Goal: Information Seeking & Learning: Learn about a topic

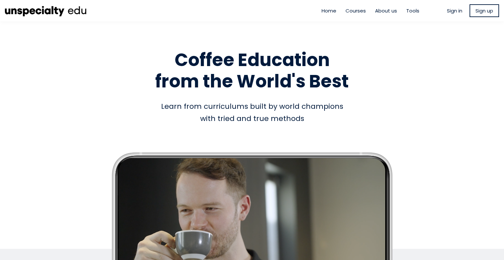
click at [451, 9] on span "Sign in" at bounding box center [454, 11] width 15 height 8
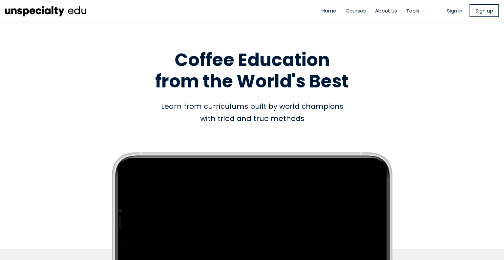
click at [449, 16] on ul "Sign in Sign up" at bounding box center [473, 10] width 52 height 13
click at [450, 13] on span "Sign in" at bounding box center [454, 11] width 15 height 8
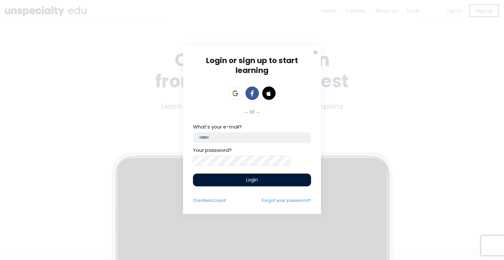
click at [285, 132] on input "email" at bounding box center [252, 137] width 118 height 11
type input "**********"
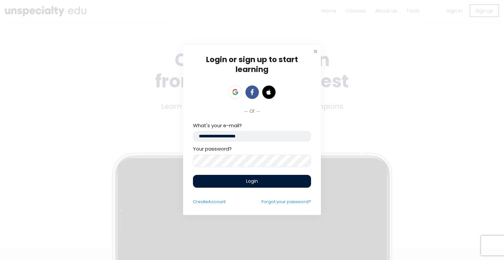
click at [273, 186] on div "Login" at bounding box center [252, 181] width 118 height 13
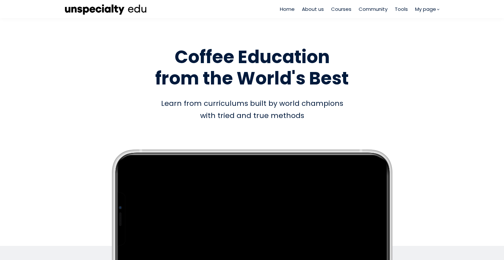
click at [3, 26] on section "Empty space, drag to resize Coffee Education from the World's Best Coffee Educa…" at bounding box center [252, 164] width 504 height 293
click at [2, 26] on section "Empty space, drag to resize Coffee Education from the World's Best Coffee Educa…" at bounding box center [252, 164] width 504 height 293
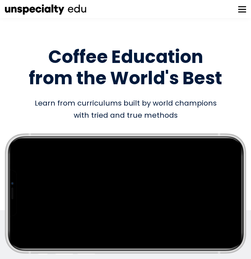
click at [240, 10] on button at bounding box center [243, 9] width 8 height 8
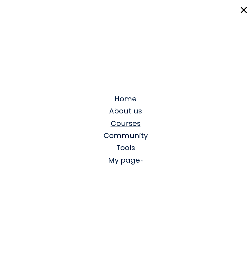
click at [134, 119] on span "Courses" at bounding box center [126, 123] width 30 height 10
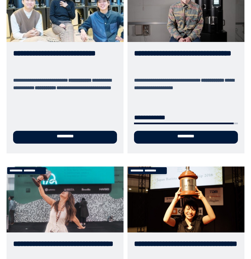
scroll to position [105, 0]
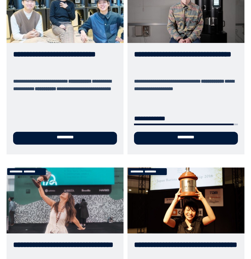
click at [190, 57] on link "**********" at bounding box center [186, 65] width 117 height 177
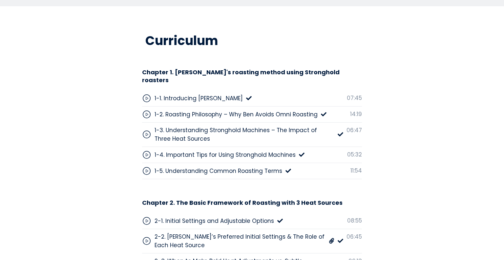
scroll to position [1995, 0]
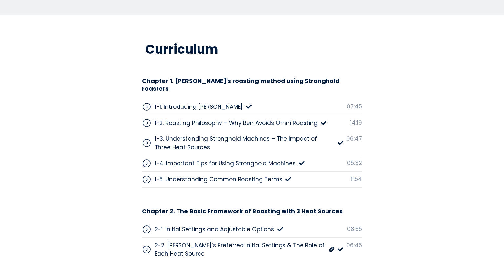
click at [204, 134] on div "1-3. Understanding Stronghold Machines – The Impact of Three Heat Sources" at bounding box center [245, 142] width 180 height 17
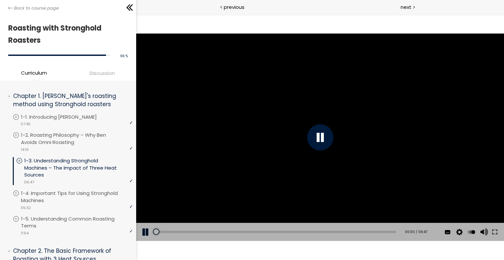
click at [293, 134] on div at bounding box center [320, 136] width 368 height 207
click at [264, 139] on div at bounding box center [320, 136] width 368 height 207
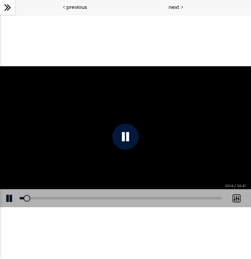
click at [47, 51] on div "The video is loading... Click for sound @keyframes VOLUME_SMALL_WAVE_FLASH { 0%…" at bounding box center [125, 136] width 251 height 245
click at [48, 198] on div "00:57" at bounding box center [121, 198] width 203 height 2
drag, startPoint x: 42, startPoint y: 198, endPoint x: 25, endPoint y: 191, distance: 18.6
click at [25, 191] on div "Add chapter 00:33" at bounding box center [121, 198] width 203 height 18
click at [121, 143] on div at bounding box center [126, 137] width 26 height 26
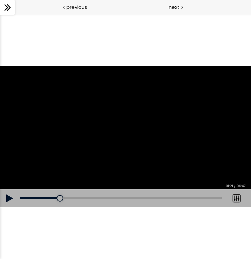
click at [105, 137] on div at bounding box center [125, 136] width 251 height 141
click at [63, 198] on div "01:27" at bounding box center [121, 198] width 203 height 2
click at [58, 200] on div "01:17" at bounding box center [121, 198] width 203 height 2
click at [54, 200] on div "Add chapter 01:21" at bounding box center [121, 198] width 203 height 18
click at [53, 197] on div "Add chapter 01:07" at bounding box center [121, 198] width 203 height 18
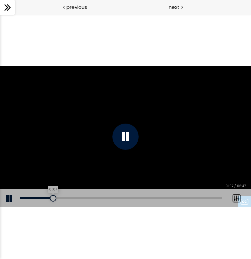
click at [53, 199] on div "01:07" at bounding box center [121, 198] width 203 height 2
click at [71, 200] on div "Add chapter 01:44" at bounding box center [121, 198] width 203 height 18
click at [66, 196] on div "Add chapter 01:35" at bounding box center [121, 198] width 203 height 18
click at [70, 199] on div "01:40" at bounding box center [121, 198] width 203 height 2
click at [60, 200] on div "Add chapter 01:40" at bounding box center [121, 198] width 203 height 18
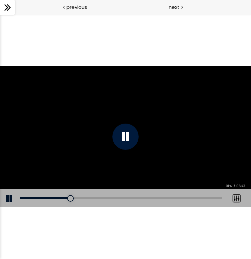
click at [62, 197] on div "Add chapter 01:26" at bounding box center [121, 198] width 203 height 18
click at [58, 198] on div "01:17" at bounding box center [121, 198] width 203 height 2
click at [62, 199] on div "01:25" at bounding box center [121, 198] width 203 height 2
click at [61, 199] on div at bounding box center [62, 198] width 7 height 7
click at [67, 198] on div "01:35" at bounding box center [121, 198] width 203 height 2
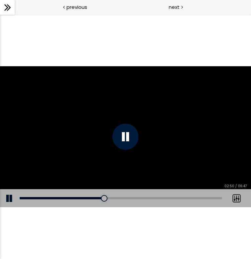
click at [98, 196] on div "Add chapter 01:35" at bounding box center [121, 198] width 203 height 18
click at [97, 198] on div "02:36" at bounding box center [121, 198] width 203 height 2
click at [87, 198] on div "02:14" at bounding box center [121, 198] width 203 height 2
click at [133, 132] on div at bounding box center [126, 137] width 26 height 26
